Goal: Information Seeking & Learning: Learn about a topic

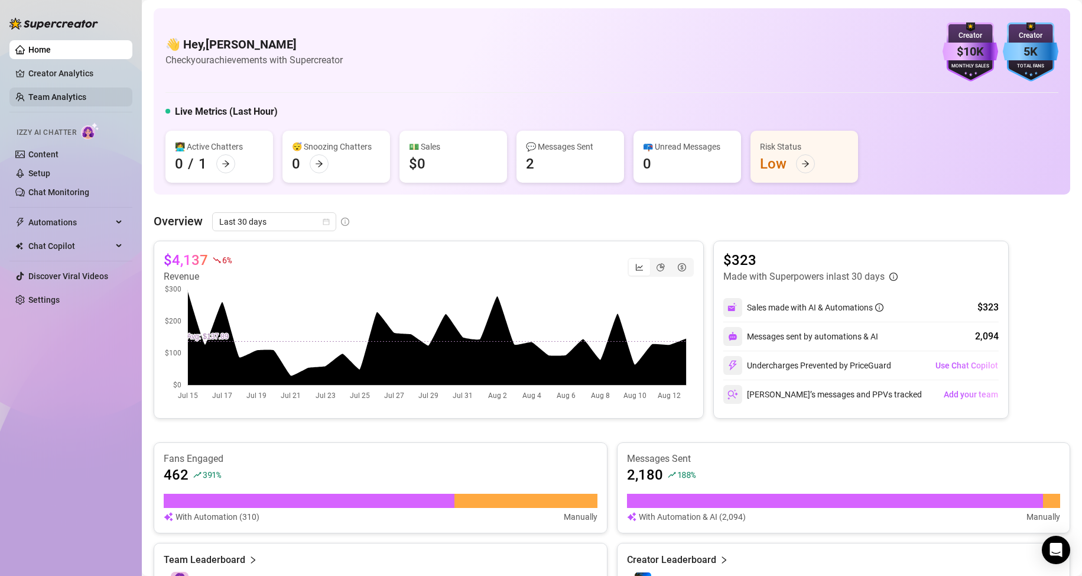
click at [59, 92] on link "Team Analytics" at bounding box center [57, 96] width 58 height 9
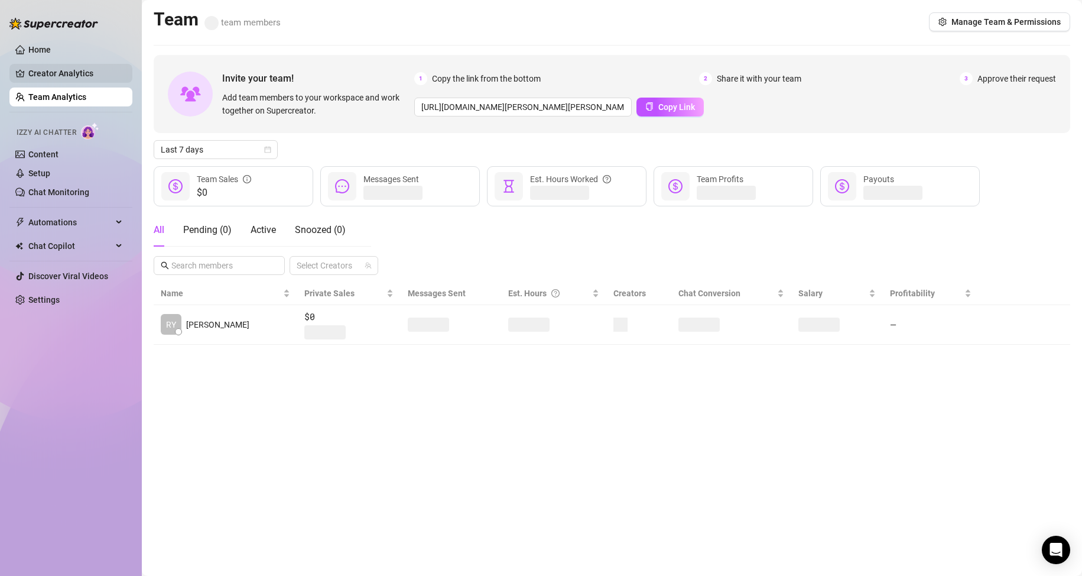
click at [58, 73] on link "Creator Analytics" at bounding box center [75, 73] width 95 height 19
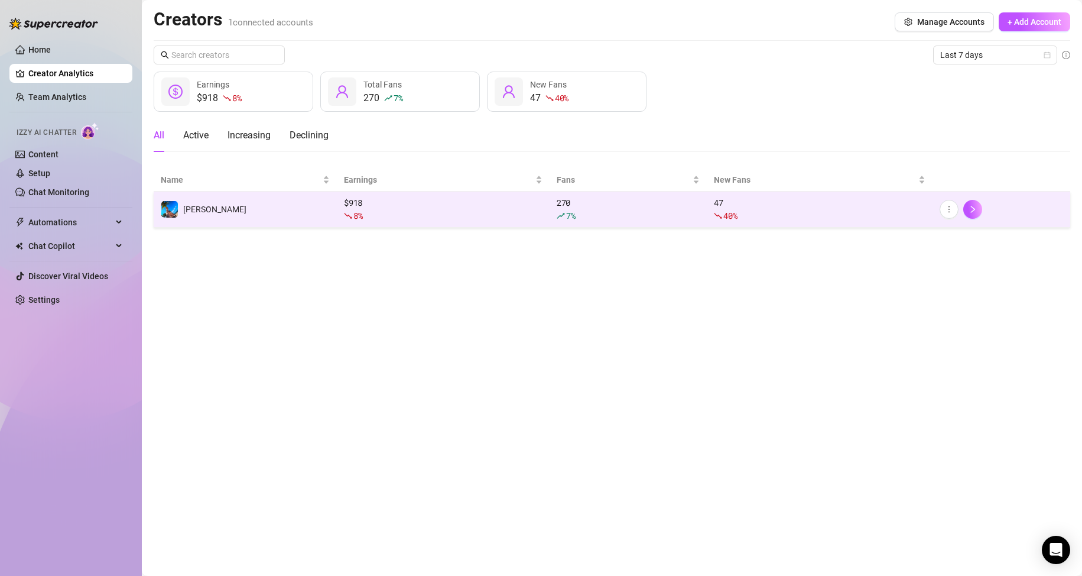
click at [401, 204] on div "$ 918 8 %" at bounding box center [443, 209] width 199 height 26
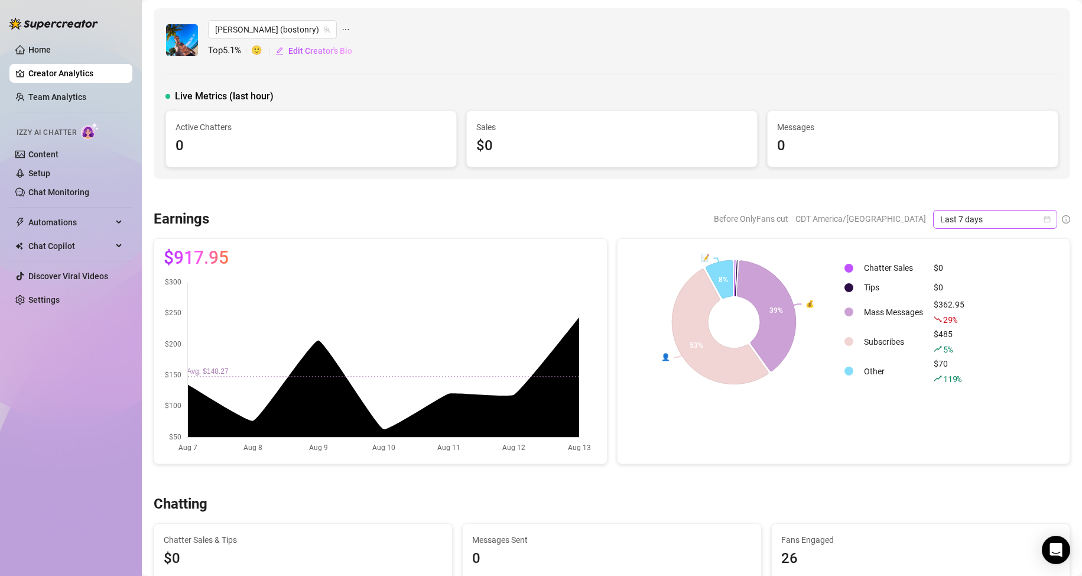
click at [1045, 219] on icon "calendar" at bounding box center [1048, 219] width 7 height 7
click at [979, 245] on div "Last 24 hours" at bounding box center [985, 242] width 105 height 13
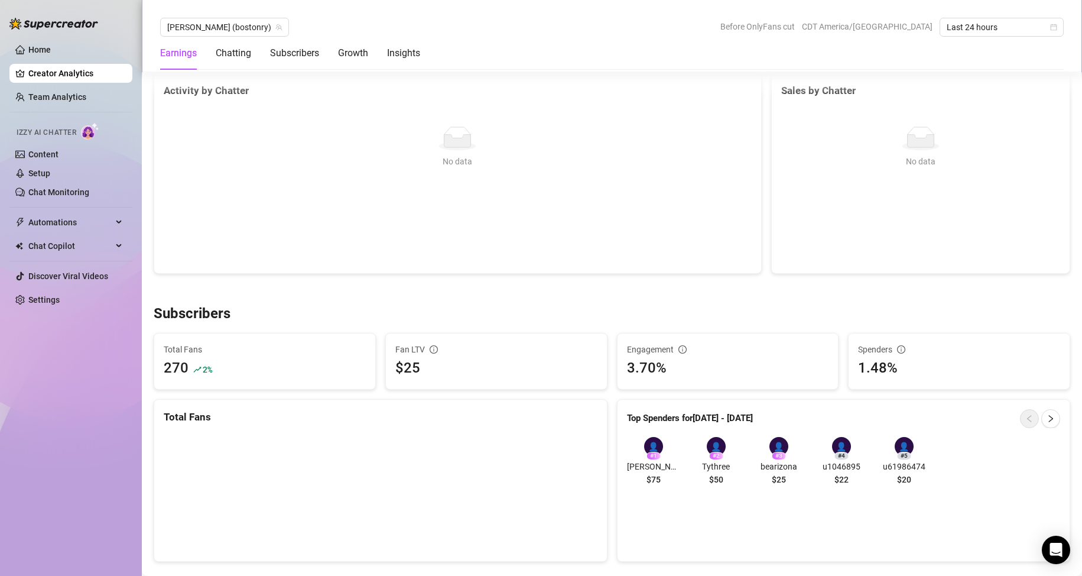
scroll to position [532, 0]
click at [1047, 420] on icon "right" at bounding box center [1051, 418] width 8 height 8
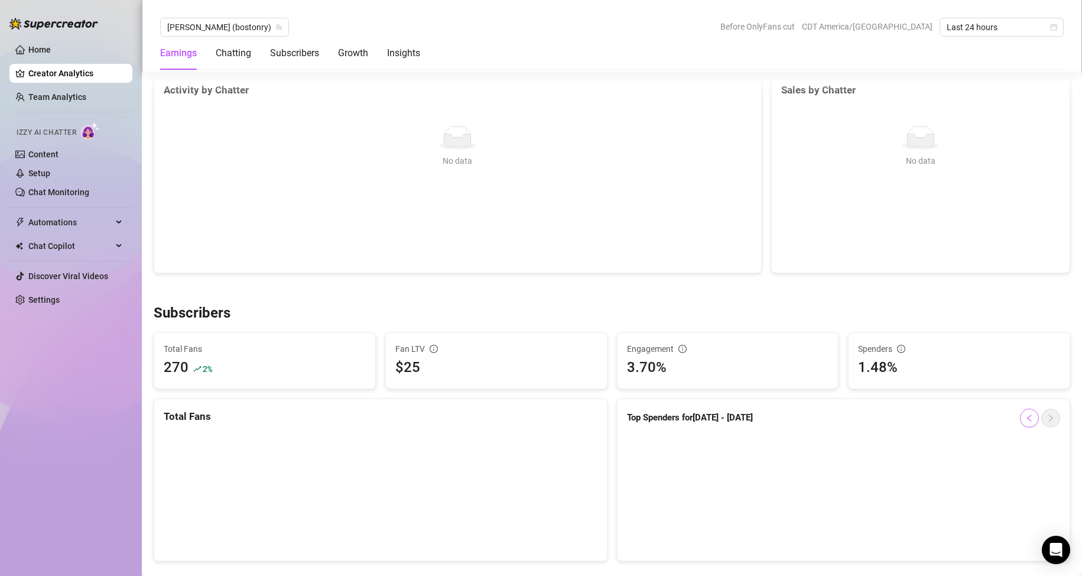
click at [1026, 420] on icon "left" at bounding box center [1030, 418] width 8 height 8
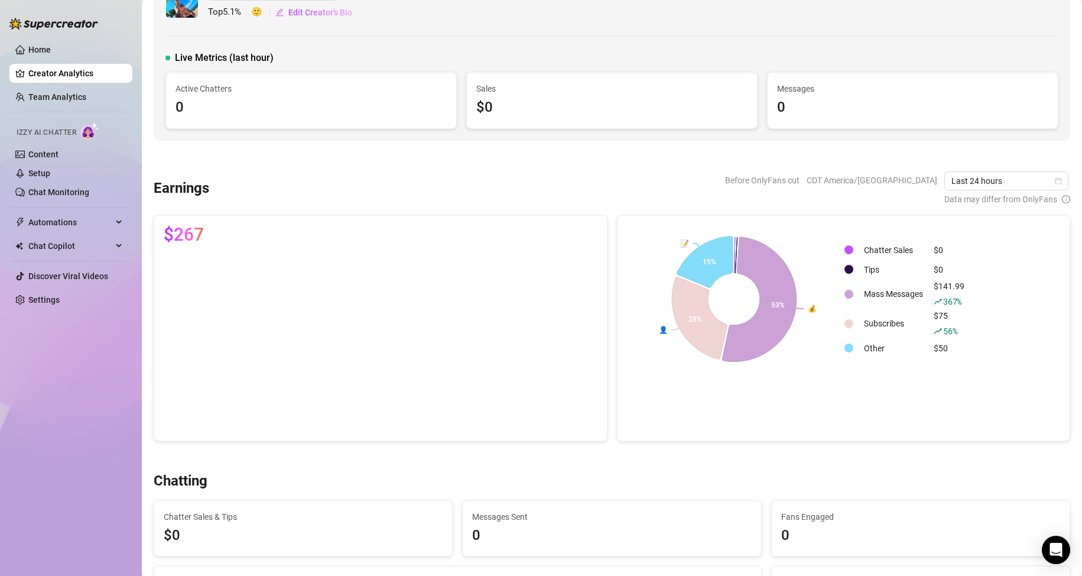
scroll to position [59, 0]
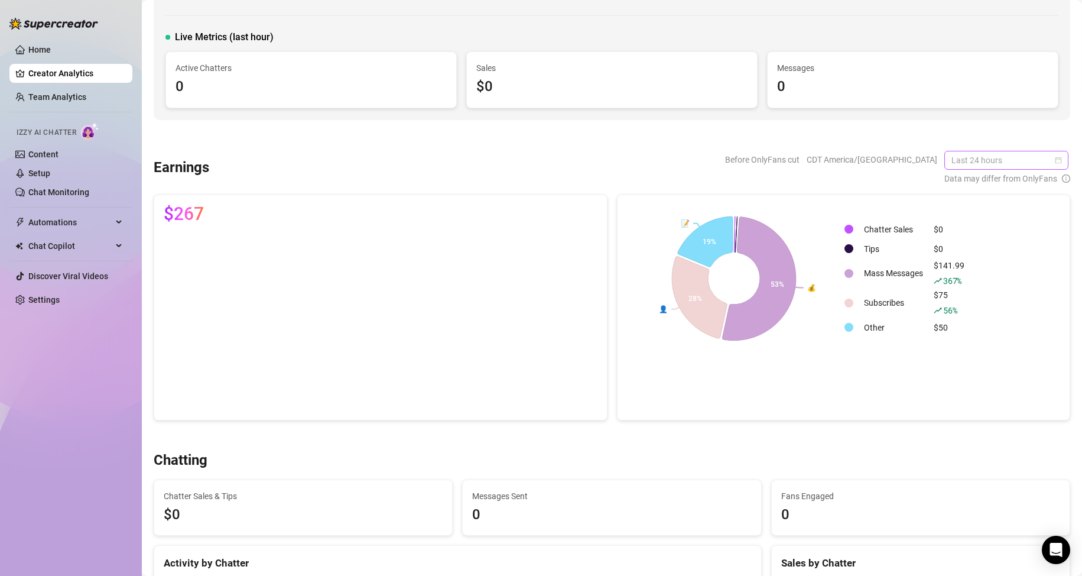
click at [1052, 164] on span "Last 24 hours" at bounding box center [1007, 160] width 110 height 18
click at [997, 197] on div "Last 7 days" at bounding box center [997, 202] width 105 height 13
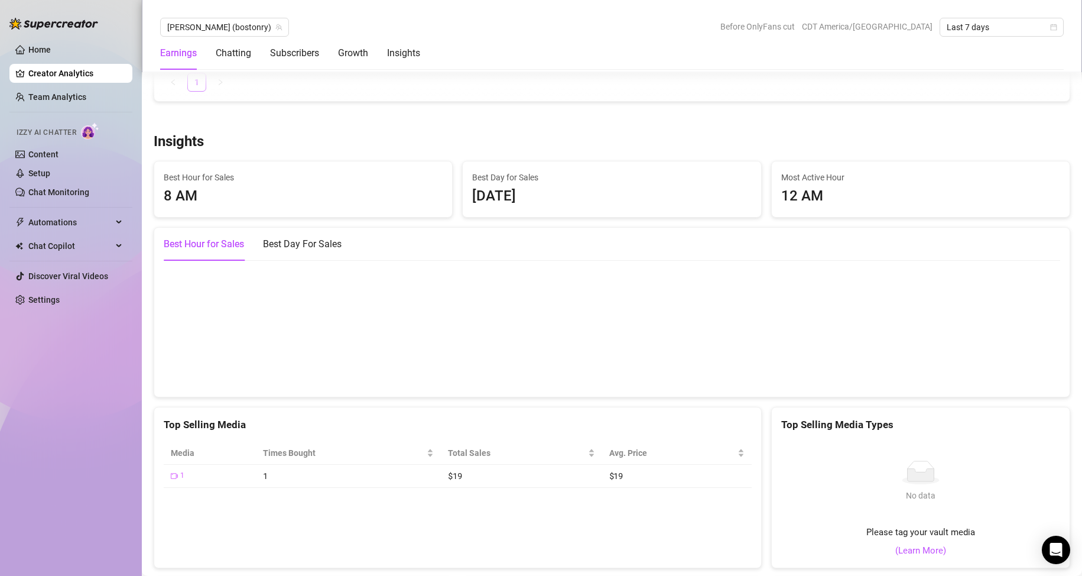
scroll to position [1732, 0]
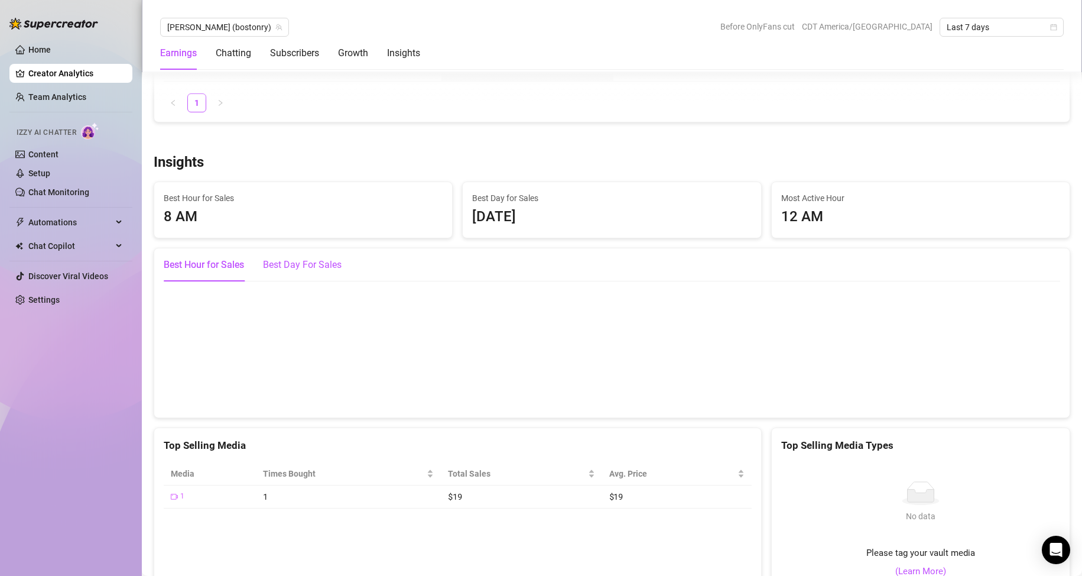
click at [303, 269] on div "Best Day For Sales" at bounding box center [302, 265] width 79 height 14
click at [219, 267] on div "Best Hour for Sales" at bounding box center [204, 265] width 80 height 14
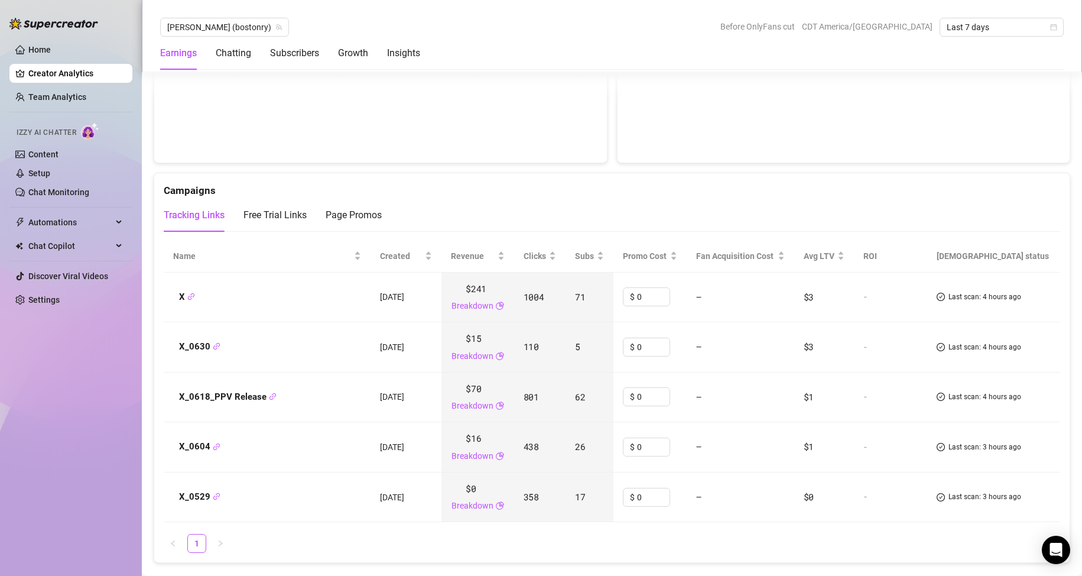
scroll to position [1318, 0]
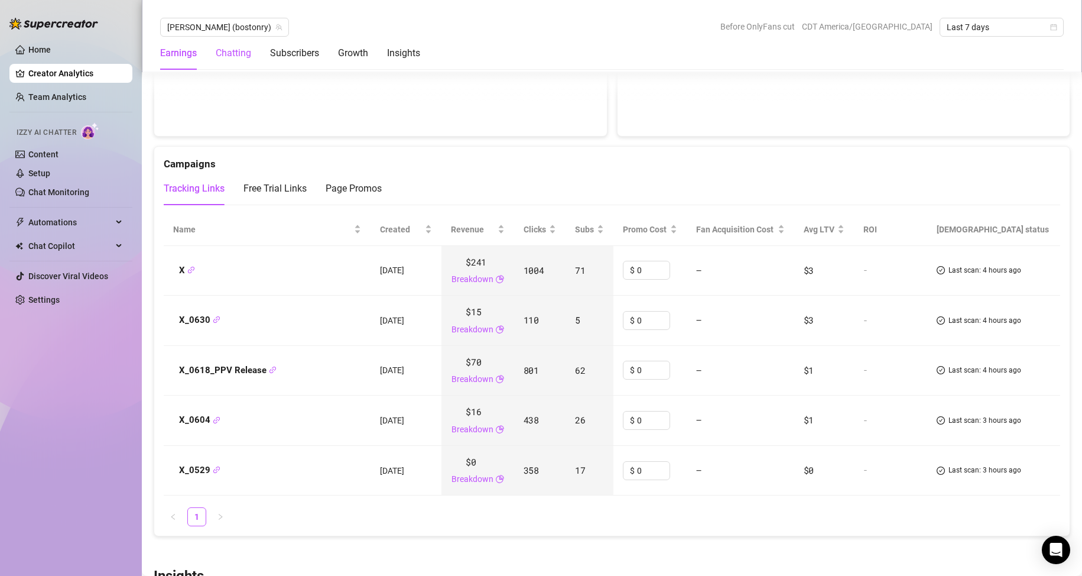
click at [242, 52] on div "Chatting" at bounding box center [233, 53] width 35 height 14
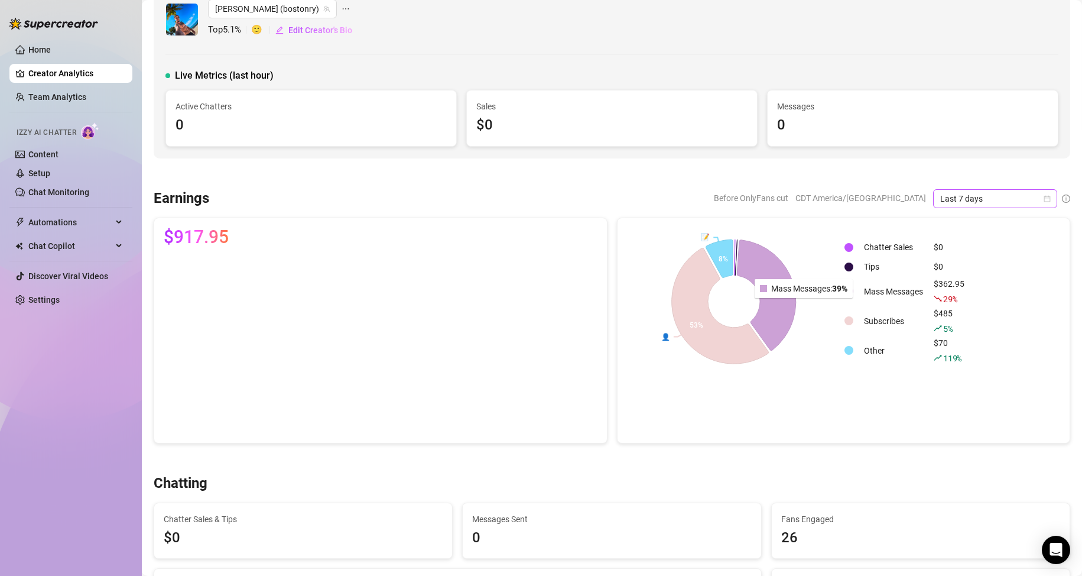
scroll to position [0, 0]
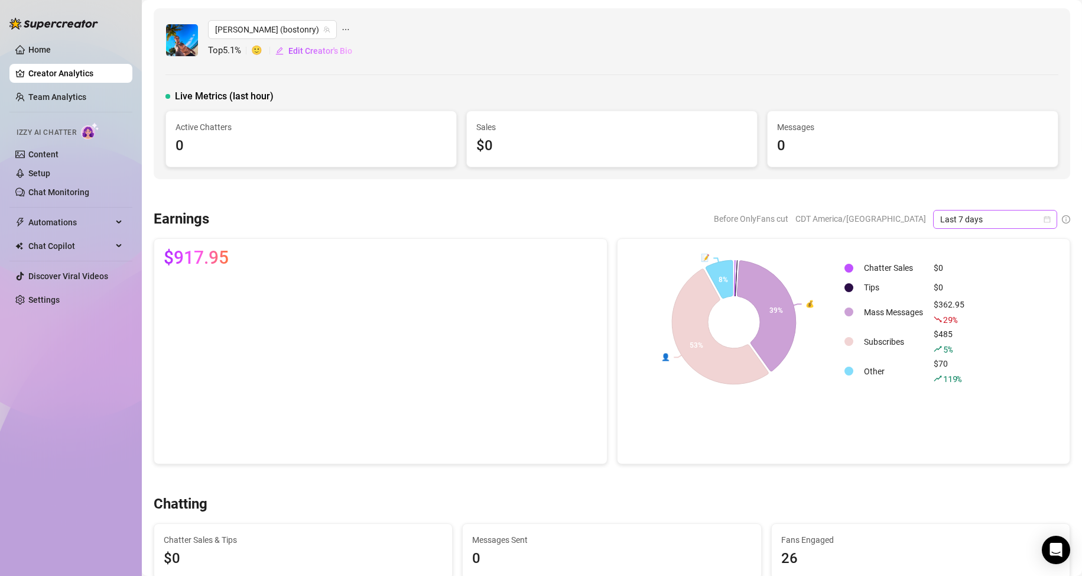
click at [1044, 216] on icon "calendar" at bounding box center [1047, 219] width 7 height 7
click at [997, 277] on div "Last 30 days" at bounding box center [985, 280] width 105 height 13
click at [51, 50] on link "Home" at bounding box center [39, 49] width 22 height 9
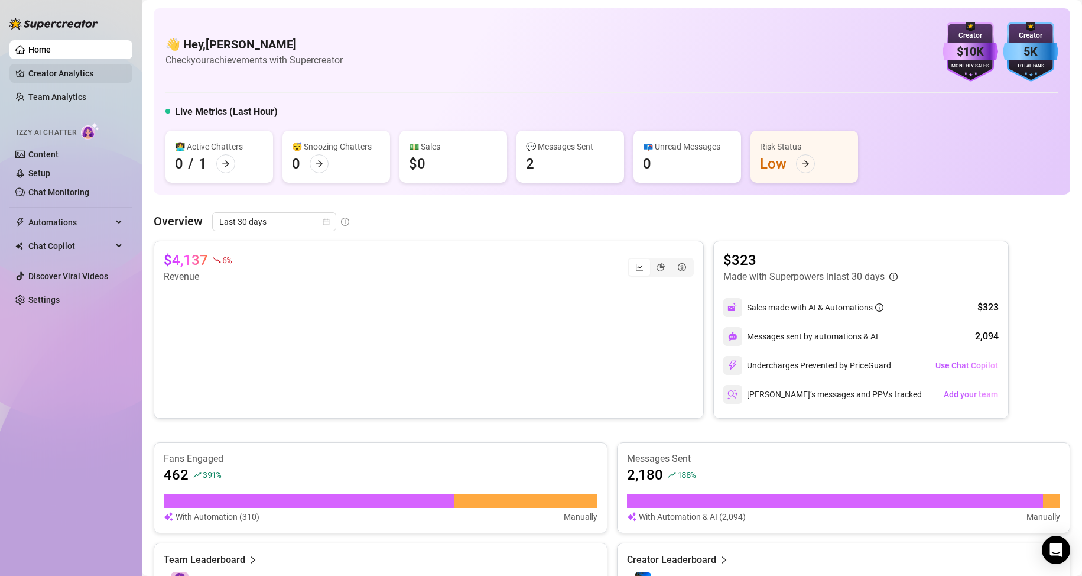
click at [73, 77] on link "Creator Analytics" at bounding box center [75, 73] width 95 height 19
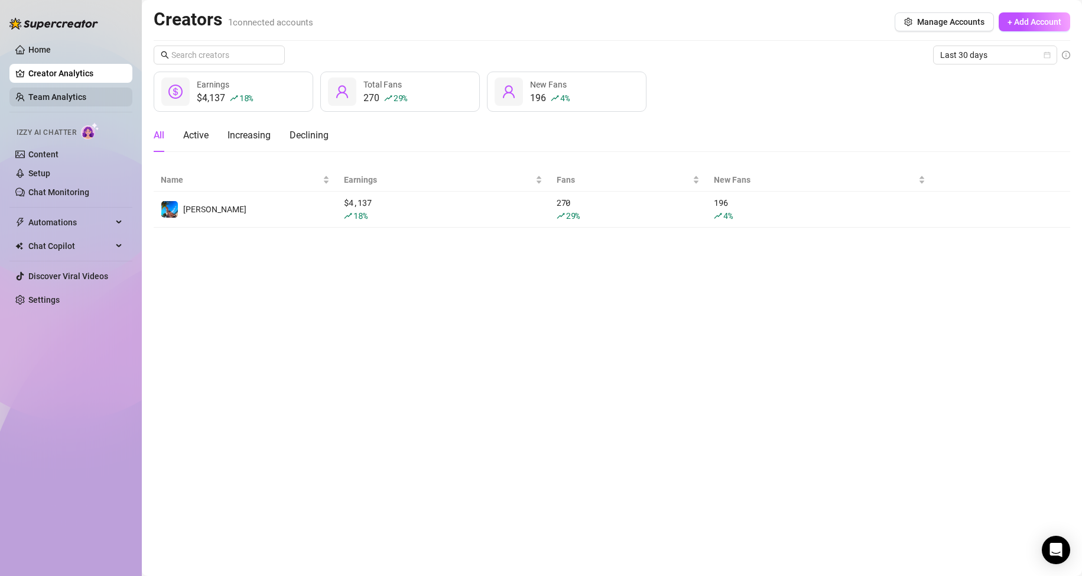
click at [58, 95] on link "Team Analytics" at bounding box center [57, 96] width 58 height 9
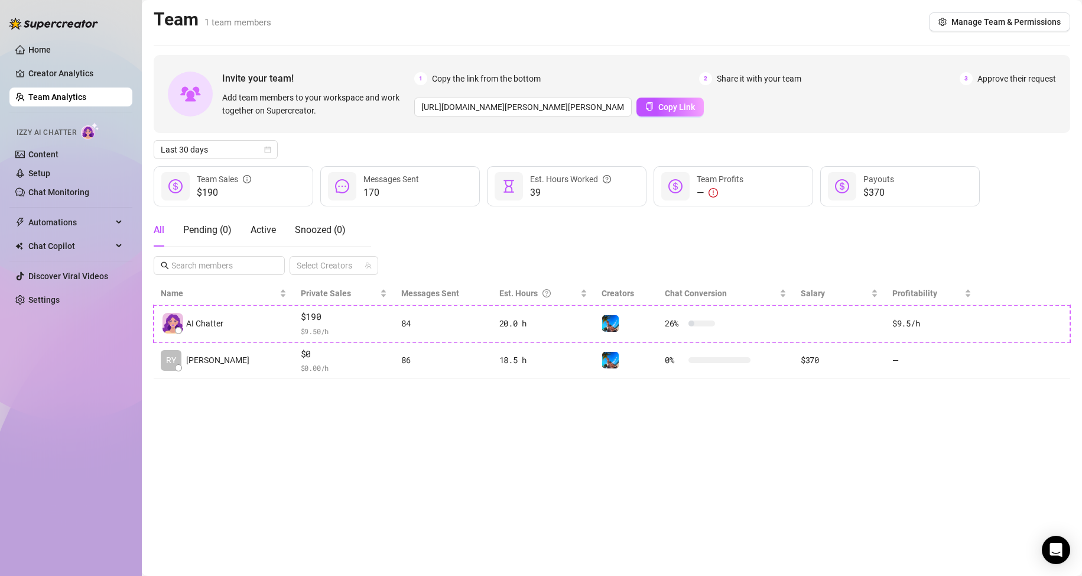
click at [627, 487] on main "Team 1 team members Manage Team & Permissions Invite your team! Add team member…" at bounding box center [612, 288] width 941 height 576
click at [52, 80] on link "Creator Analytics" at bounding box center [75, 73] width 95 height 19
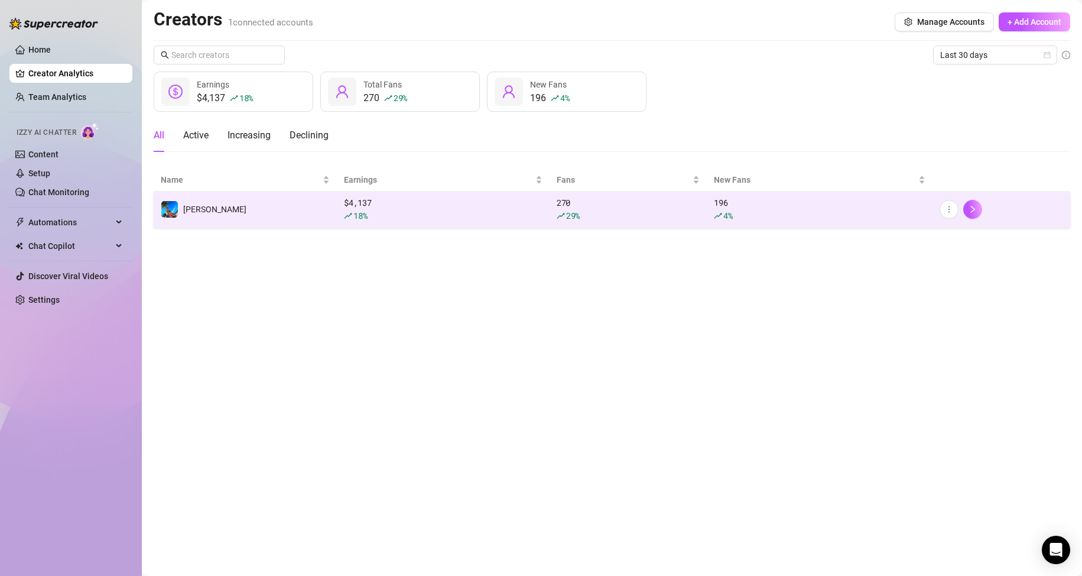
click at [267, 208] on td "[PERSON_NAME]" at bounding box center [245, 210] width 183 height 36
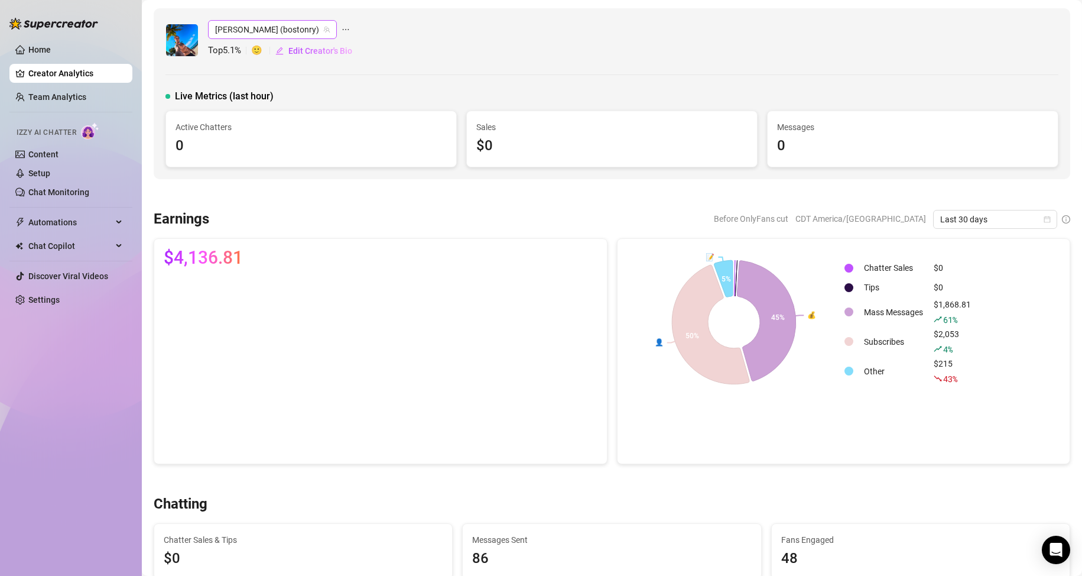
click at [255, 28] on span "[PERSON_NAME] (bostonry)" at bounding box center [272, 30] width 115 height 18
click at [336, 25] on div "[PERSON_NAME] (bostonry)" at bounding box center [280, 29] width 145 height 19
click at [342, 28] on icon "ellipsis" at bounding box center [346, 29] width 8 height 8
click at [562, 43] on div "[PERSON_NAME] (bostonry) Top 5.1 % 🙂 Edit Creator's Bio" at bounding box center [612, 40] width 893 height 40
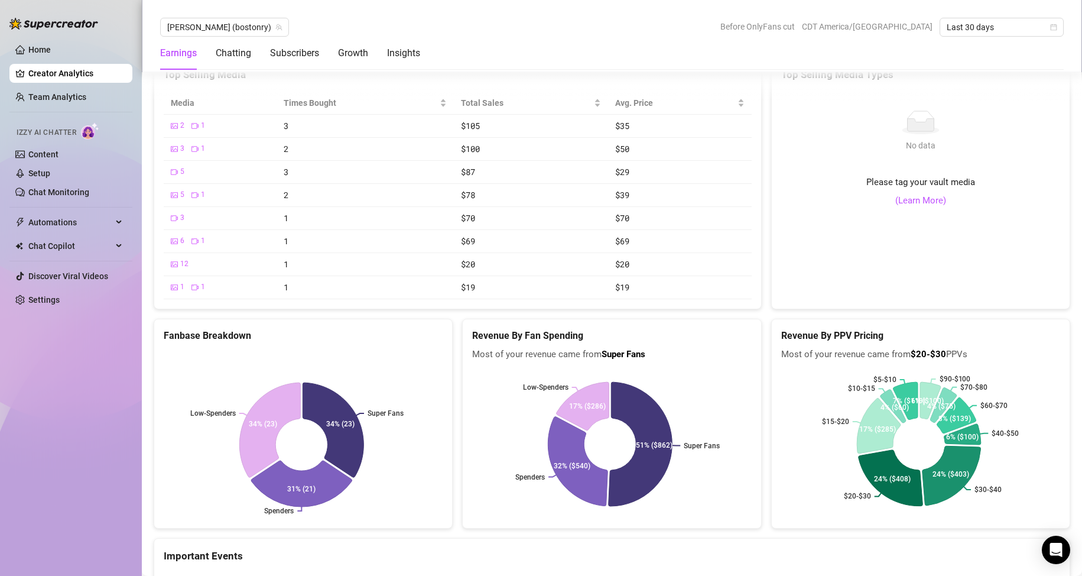
scroll to position [1946, 0]
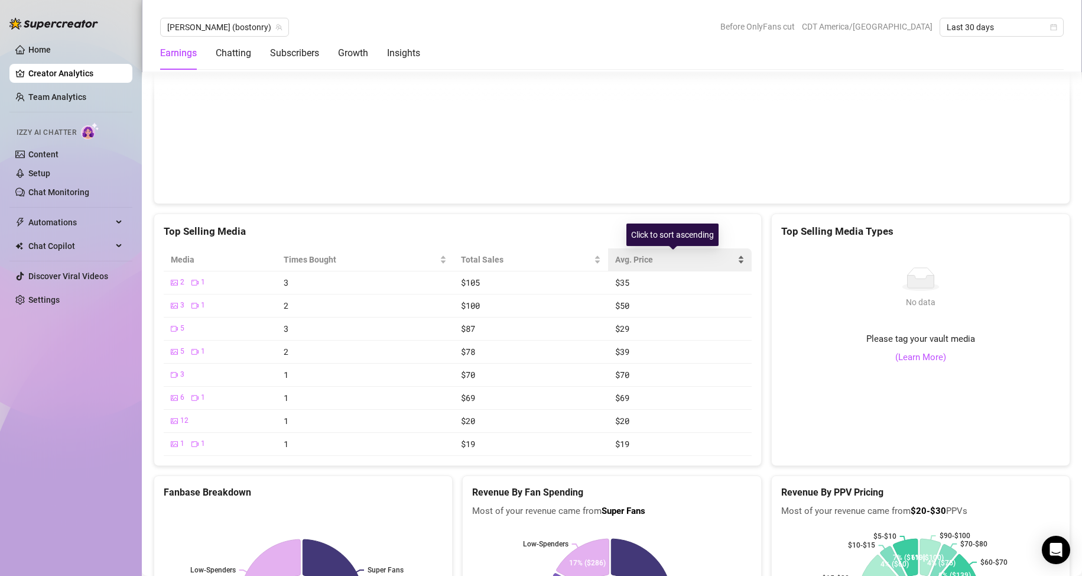
click at [738, 261] on div "Avg. Price" at bounding box center [679, 259] width 129 height 13
click at [919, 356] on link "(Learn More)" at bounding box center [921, 358] width 51 height 14
